Goal: Information Seeking & Learning: Learn about a topic

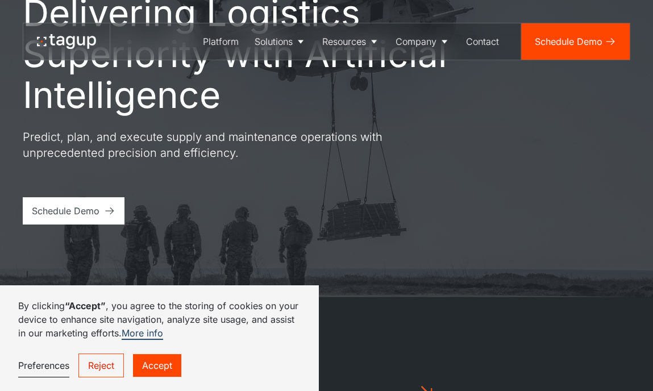
scroll to position [114, 0]
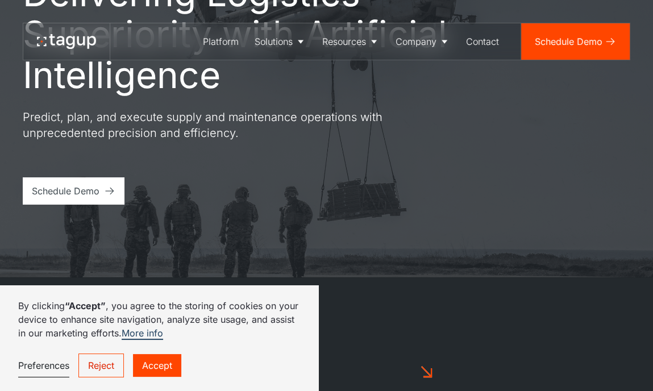
click at [155, 366] on link "Accept" at bounding box center [157, 365] width 48 height 23
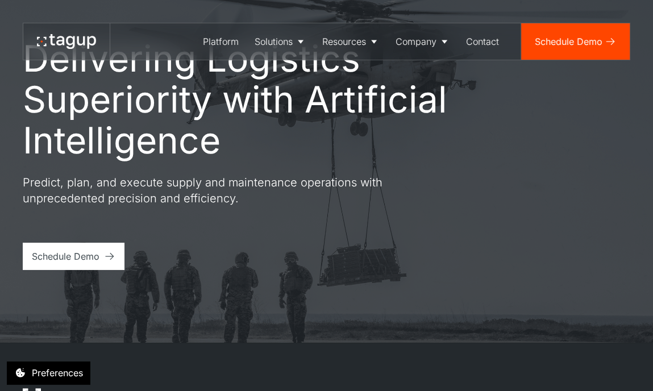
scroll to position [0, 0]
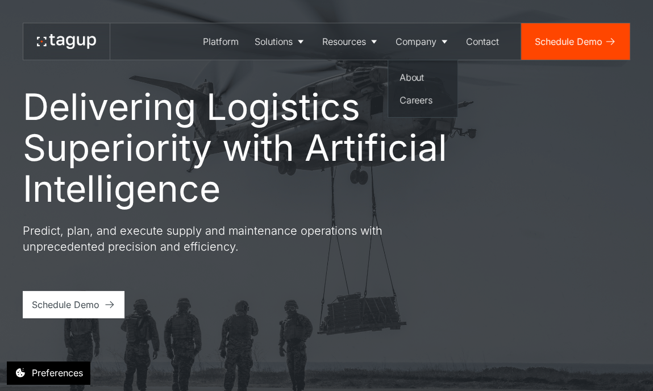
click at [409, 72] on div "About" at bounding box center [422, 77] width 47 height 14
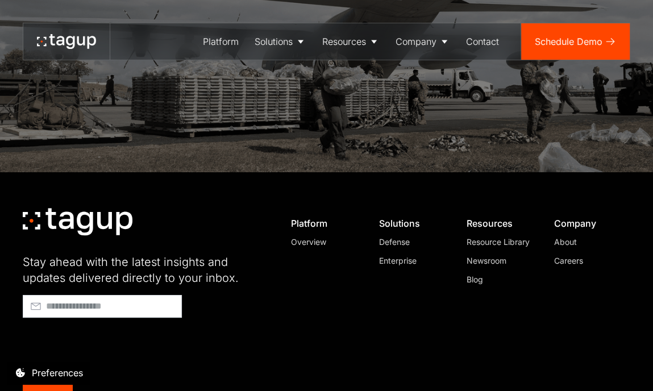
scroll to position [3255, 0]
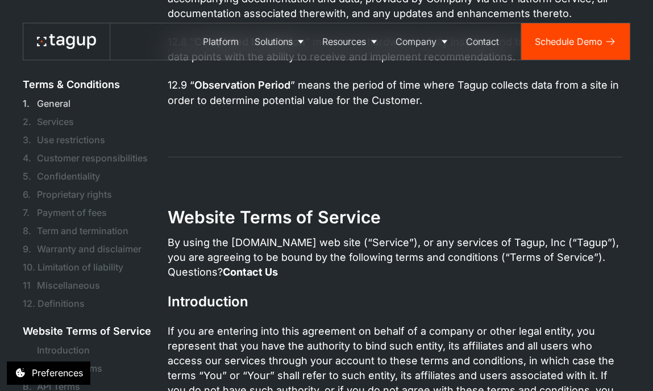
scroll to position [5341, 0]
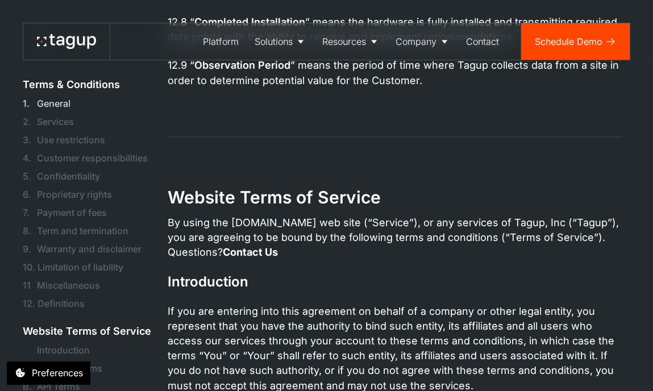
drag, startPoint x: 484, startPoint y: 165, endPoint x: 472, endPoint y: 169, distance: 13.0
click at [484, 215] on p "By using the tagup.io web site (“Service”), or any services of Tagup, Inc (“Tag…" at bounding box center [395, 237] width 455 height 44
drag, startPoint x: 464, startPoint y: 163, endPoint x: 502, endPoint y: 161, distance: 38.7
click at [512, 215] on p "By using the tagup.io web site (“Service”), or any services of Tagup, Inc (“Tag…" at bounding box center [395, 237] width 455 height 44
copy p "Tagup, Inc"
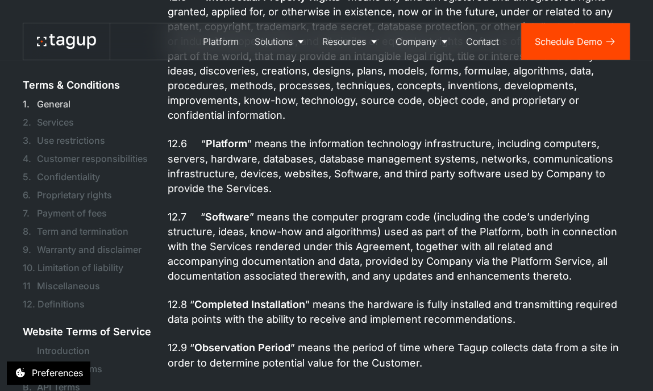
scroll to position [5057, 0]
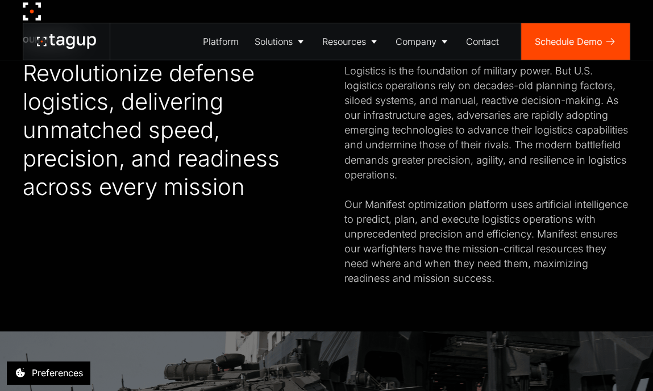
scroll to position [414, 0]
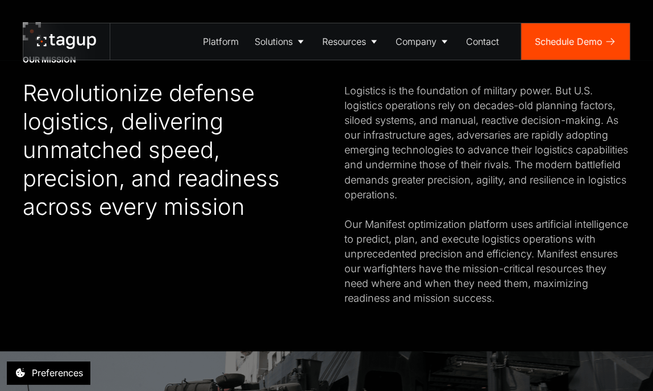
click at [410, 222] on div "Logistics is the foundation of military power. But U.S. logistics operations re…" at bounding box center [487, 195] width 286 height 222
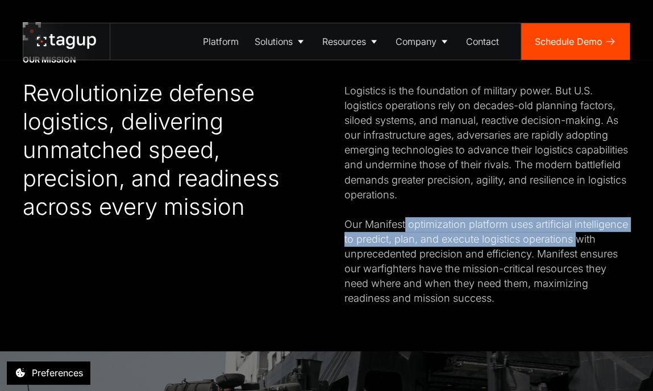
drag, startPoint x: 407, startPoint y: 221, endPoint x: 399, endPoint y: 255, distance: 35.0
click at [399, 255] on div "Logistics is the foundation of military power. But U.S. logistics operations re…" at bounding box center [487, 195] width 286 height 222
copy div "optimization platform uses artificial intelligence to predict, plan, and execut…"
